Goal: Navigation & Orientation: Find specific page/section

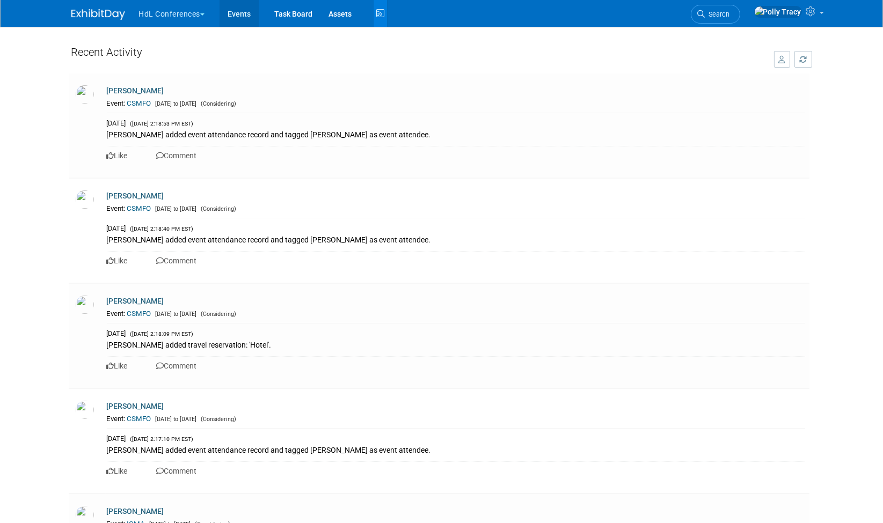
click at [244, 12] on link "Events" at bounding box center [239, 13] width 39 height 27
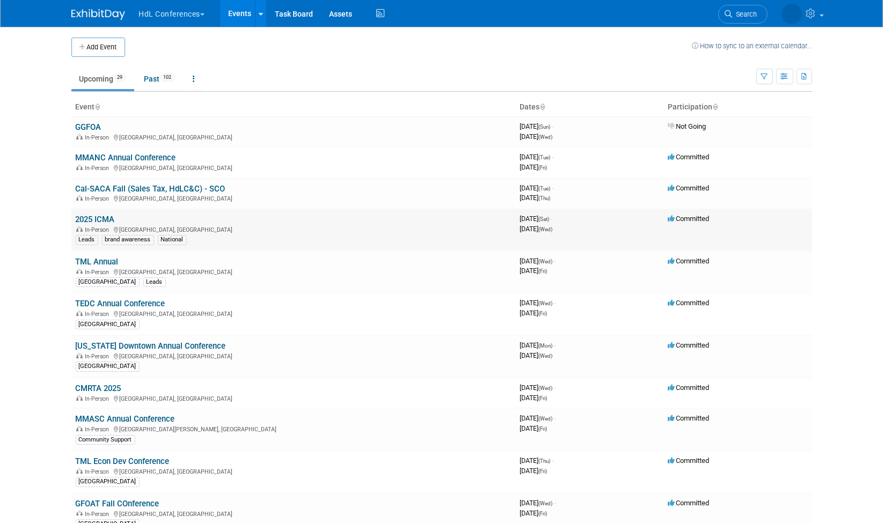
click at [98, 219] on link "2025 ICMA" at bounding box center [95, 220] width 39 height 10
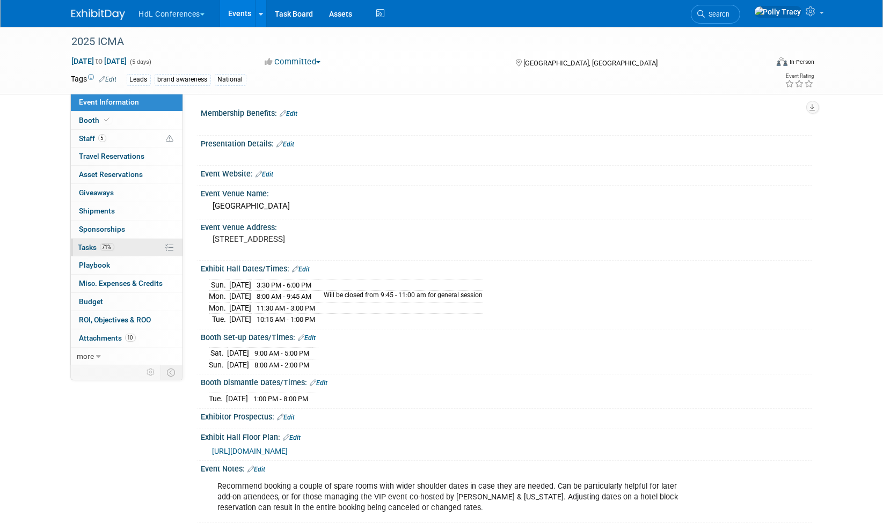
click at [91, 243] on span "Tasks 71%" at bounding box center [96, 247] width 36 height 9
